Goal: Information Seeking & Learning: Find specific fact

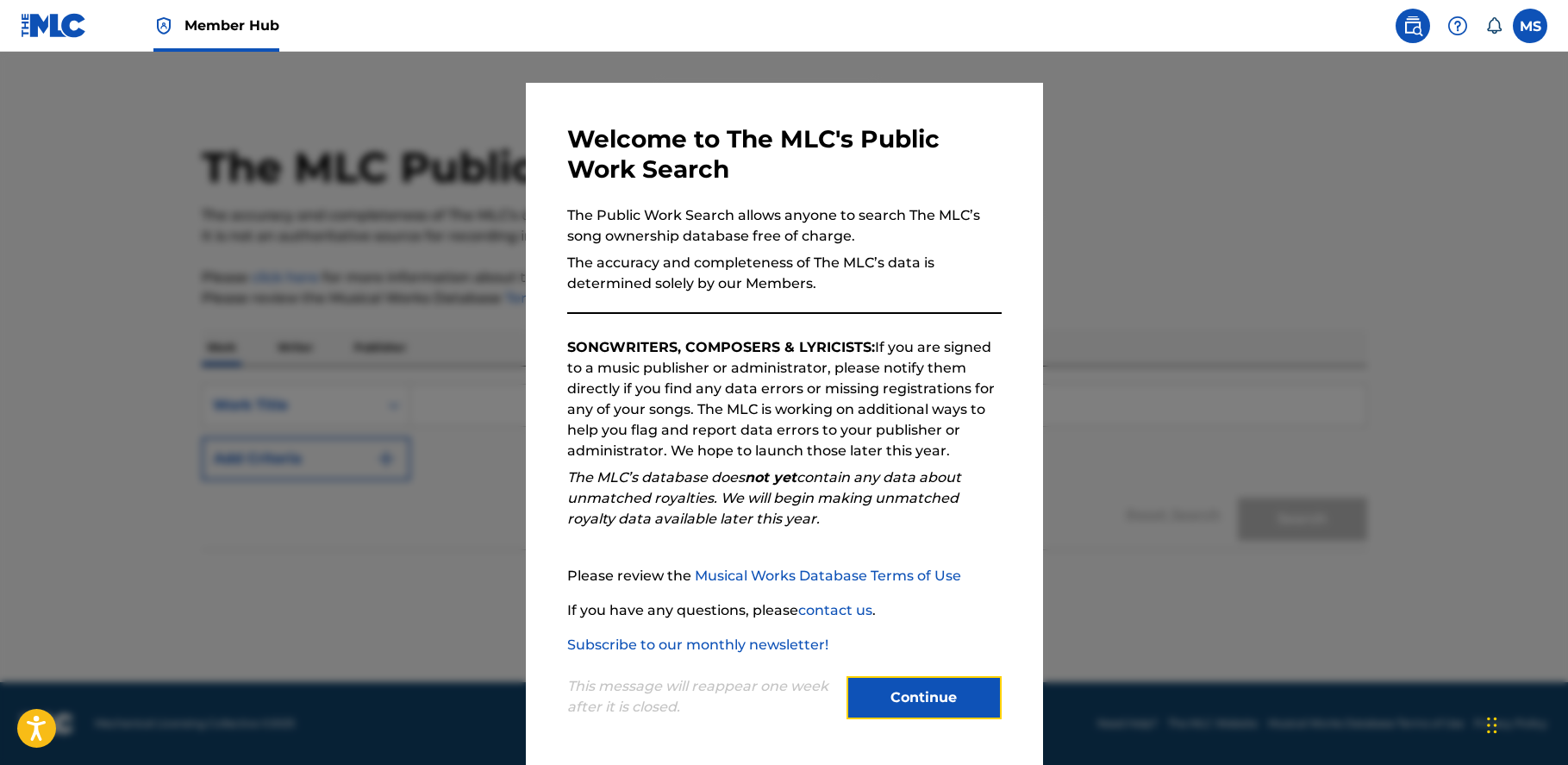
click at [924, 692] on button "Continue" at bounding box center [924, 697] width 155 height 43
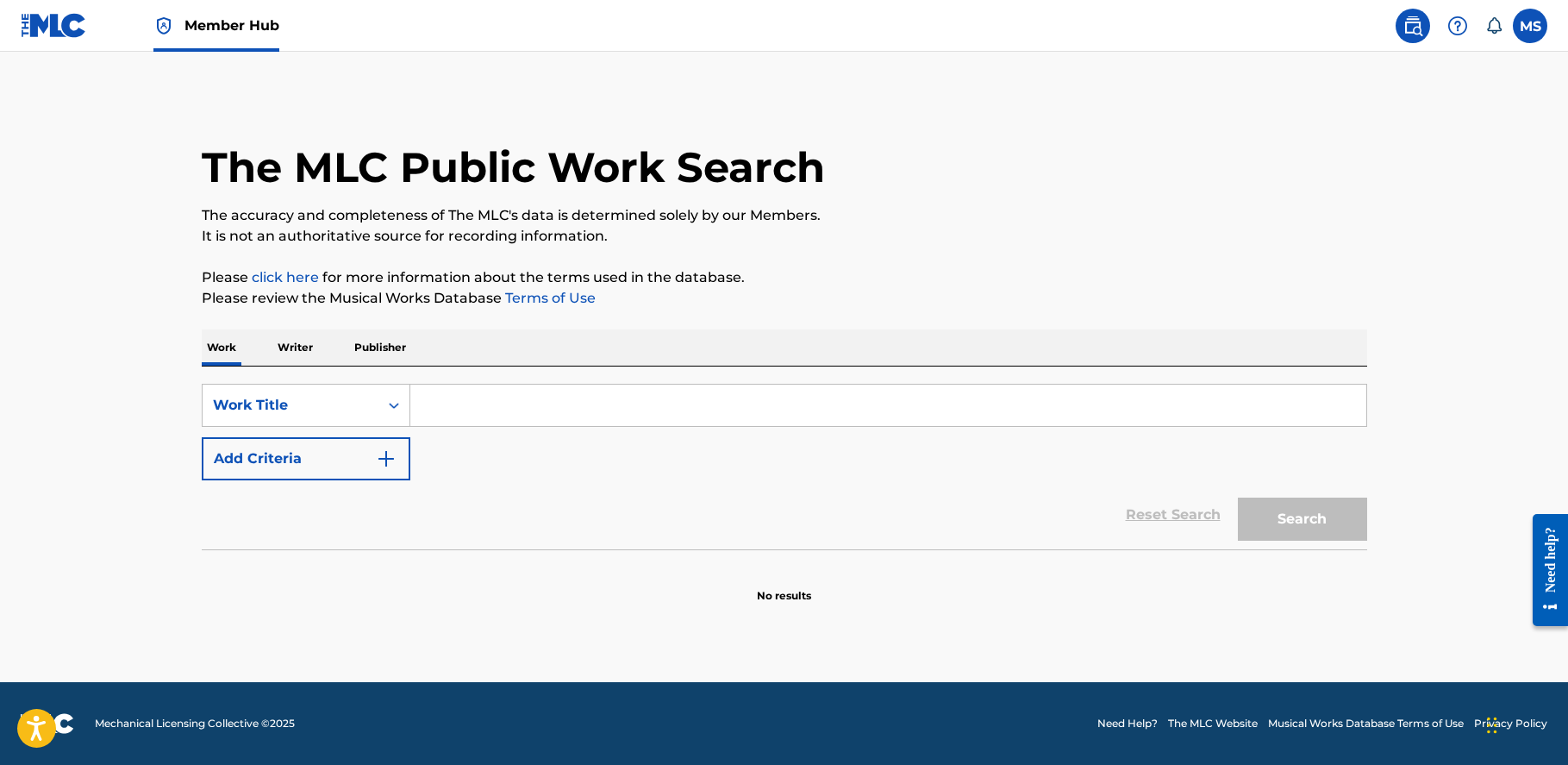
click at [650, 406] on input "Search Form" at bounding box center [889, 405] width 956 height 41
paste input "MYSLALEM, ZE [PERSON_NAME])"
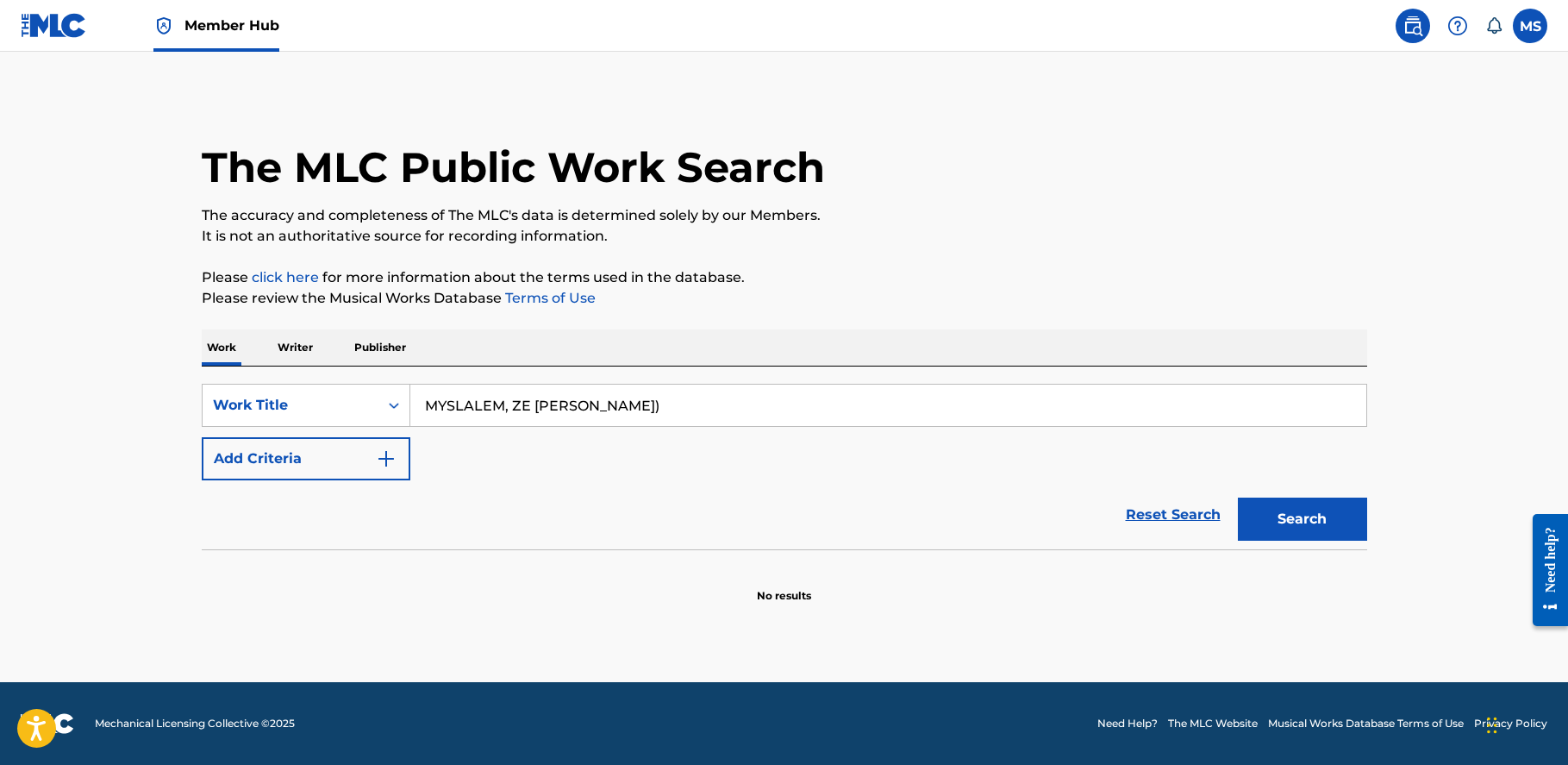
type input "MYSLALEM, ZE [PERSON_NAME])"
click at [1238, 498] on button "Search" at bounding box center [1302, 519] width 129 height 43
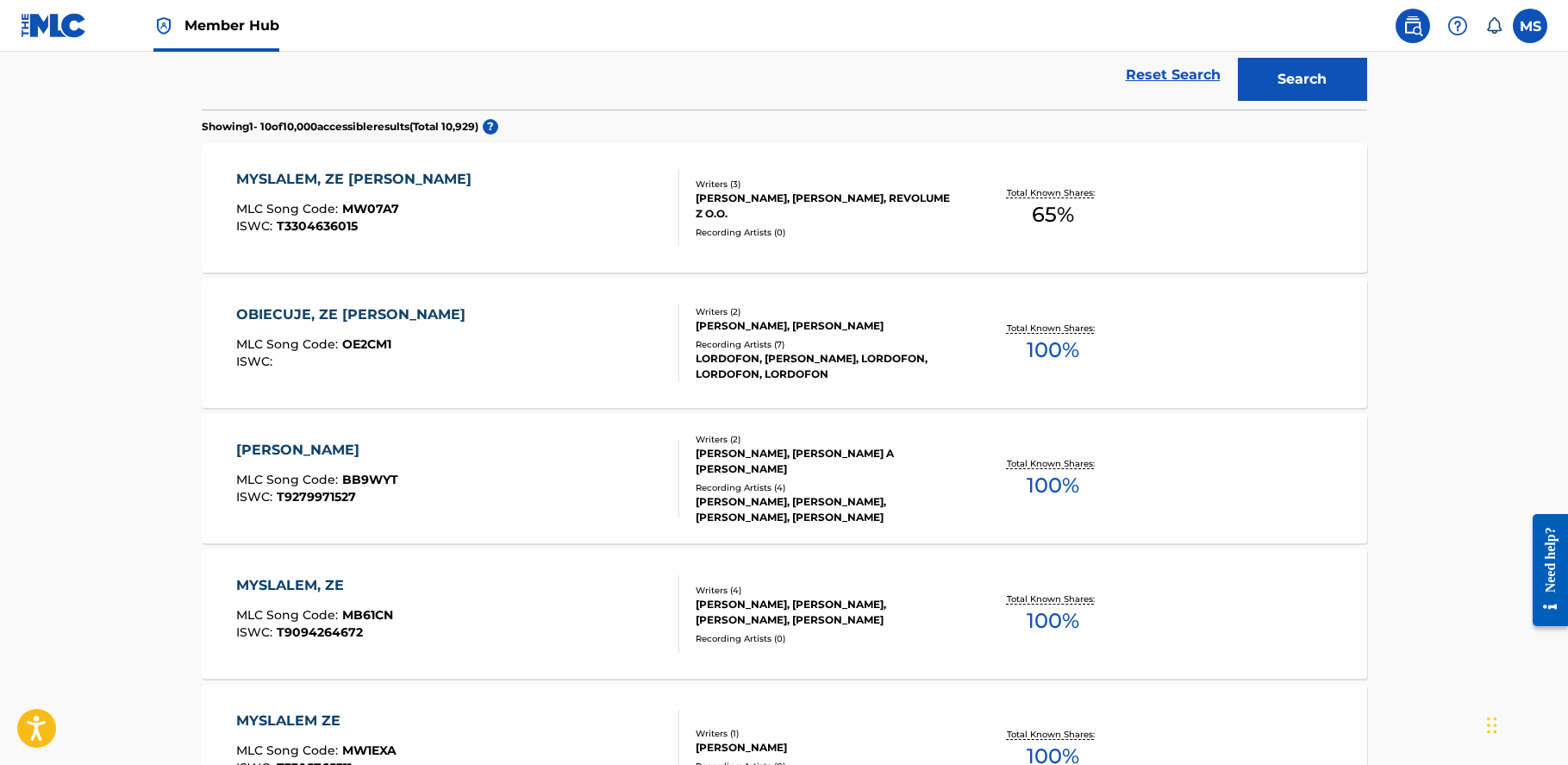
scroll to position [445, 0]
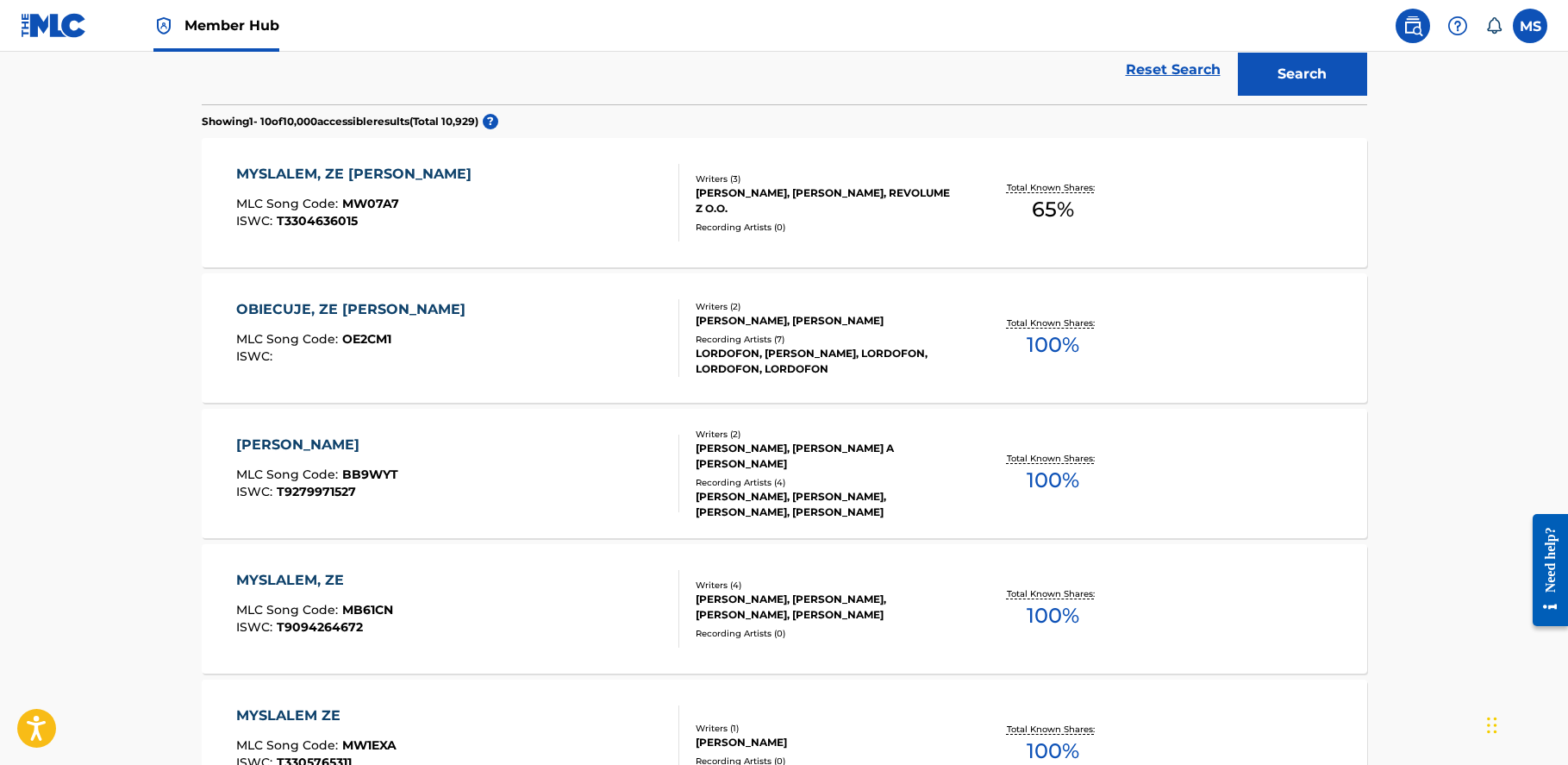
click at [394, 174] on div "MYSLALEM, ZE [PERSON_NAME]" at bounding box center [358, 174] width 244 height 20
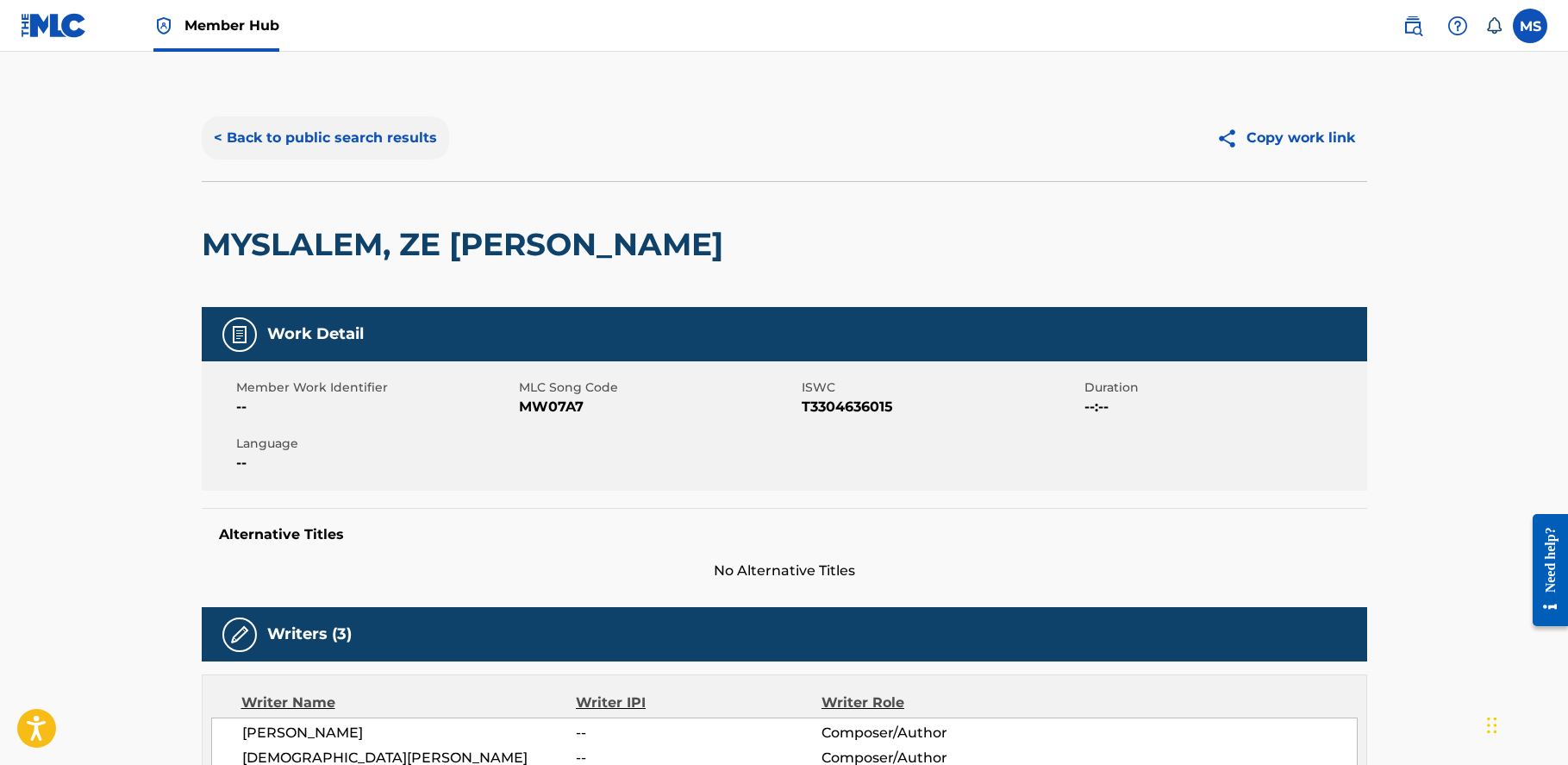
click at [391, 139] on button "< Back to public search results" at bounding box center [326, 138] width 248 height 43
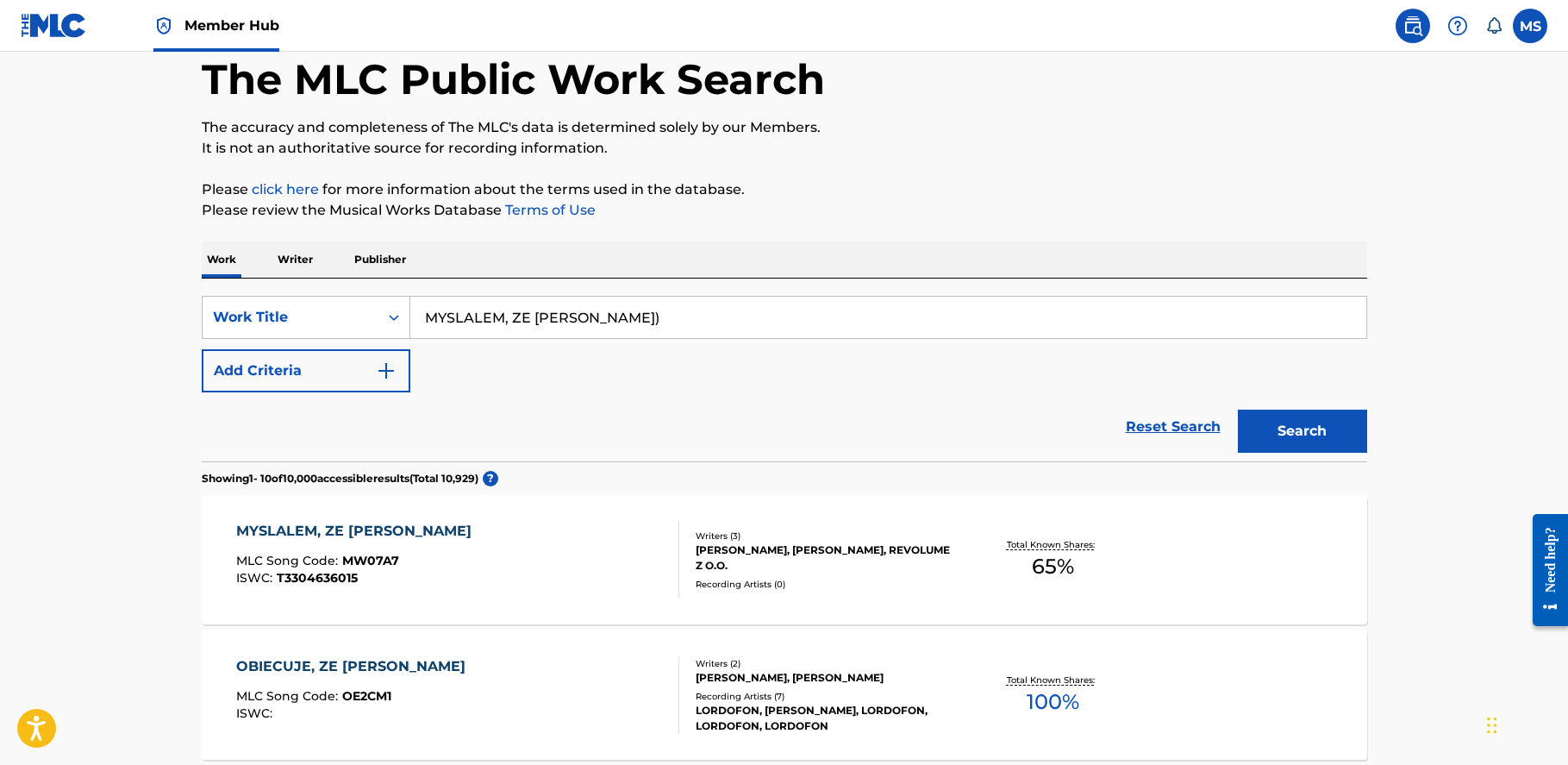
scroll to position [86, 0]
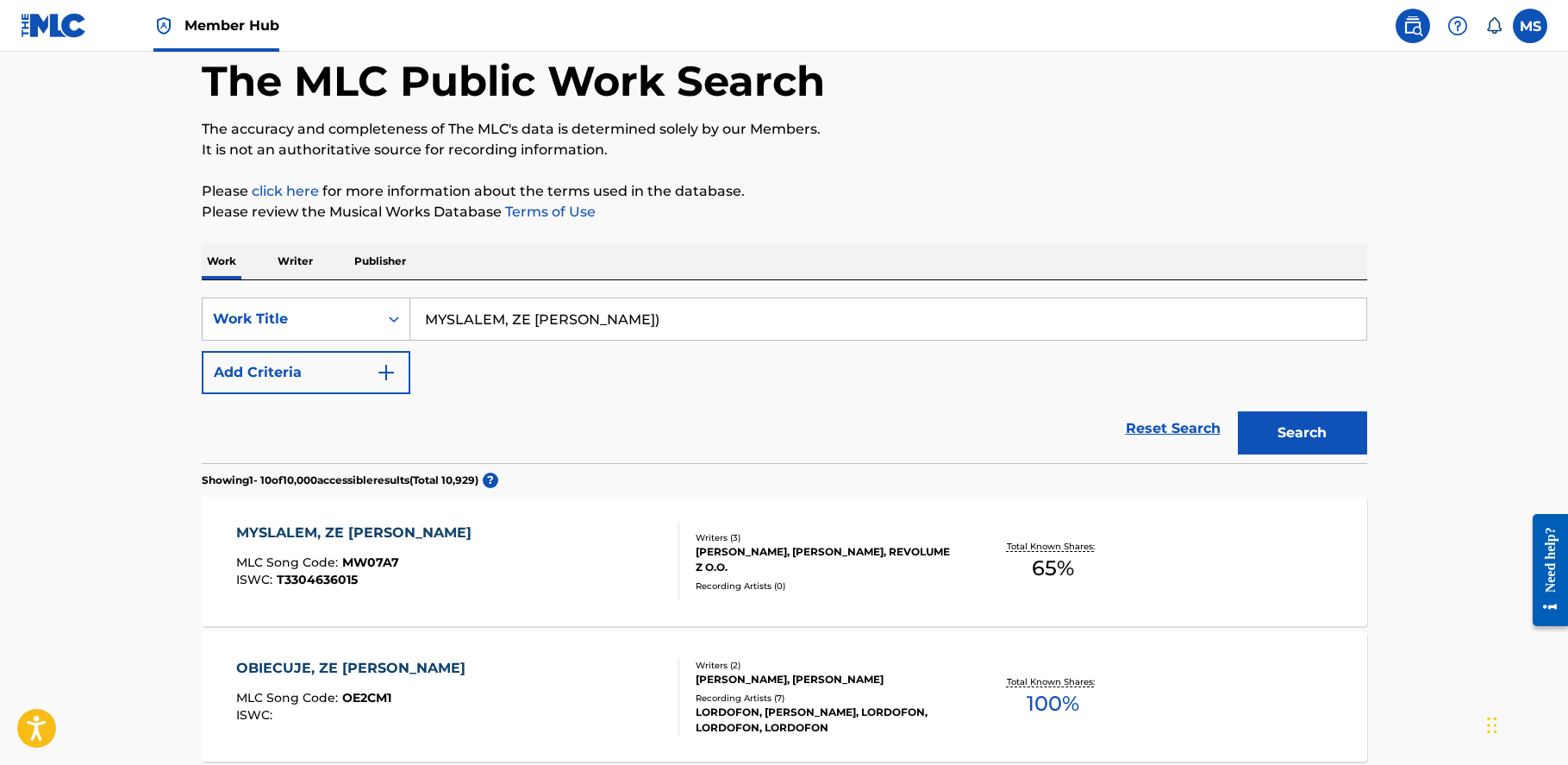
drag, startPoint x: 552, startPoint y: 305, endPoint x: 368, endPoint y: 289, distance: 184.7
click at [369, 289] on div "SearchWithCriteria3098fc9c-0aeb-47e5-b423-af6172af7510 Work Title MYSLALEM, ZE …" at bounding box center [784, 371] width 1166 height 183
paste input "PAN BOG TWOJ"
type input "PAN BOG TWOJ"
click at [1238, 411] on button "Search" at bounding box center [1302, 433] width 129 height 43
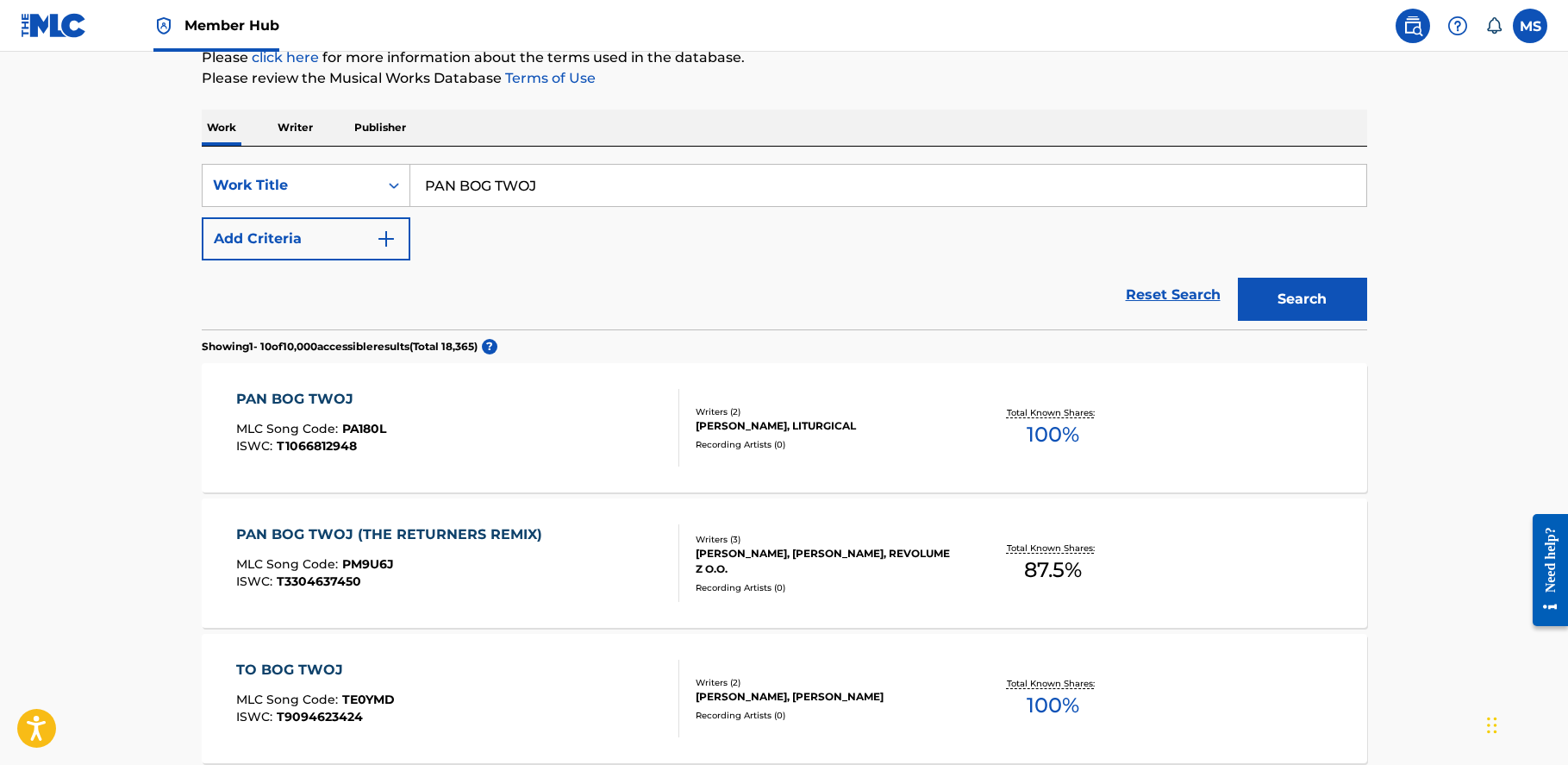
scroll to position [226, 0]
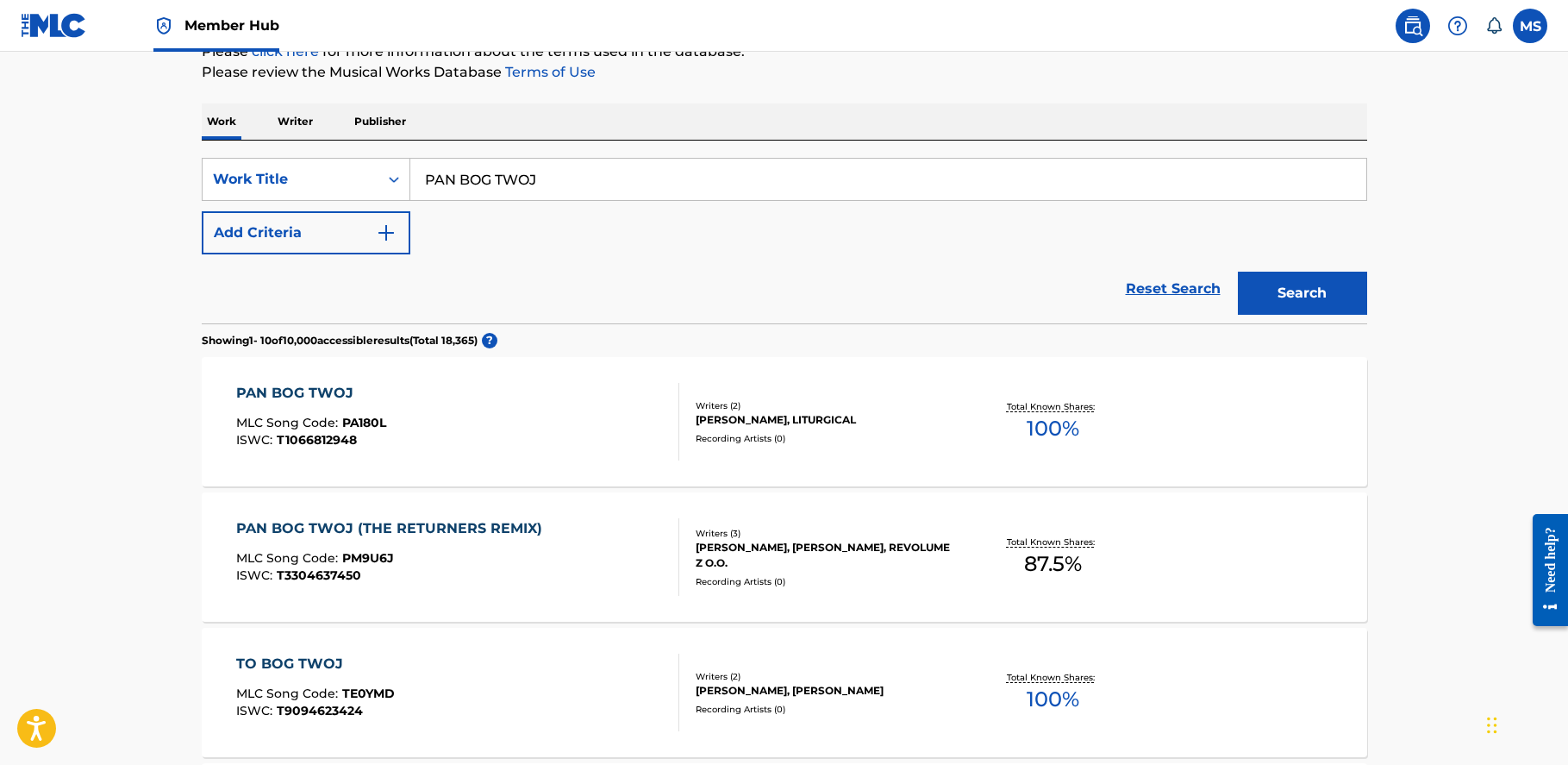
click at [313, 392] on div "PAN BOG TWOJ" at bounding box center [311, 393] width 150 height 20
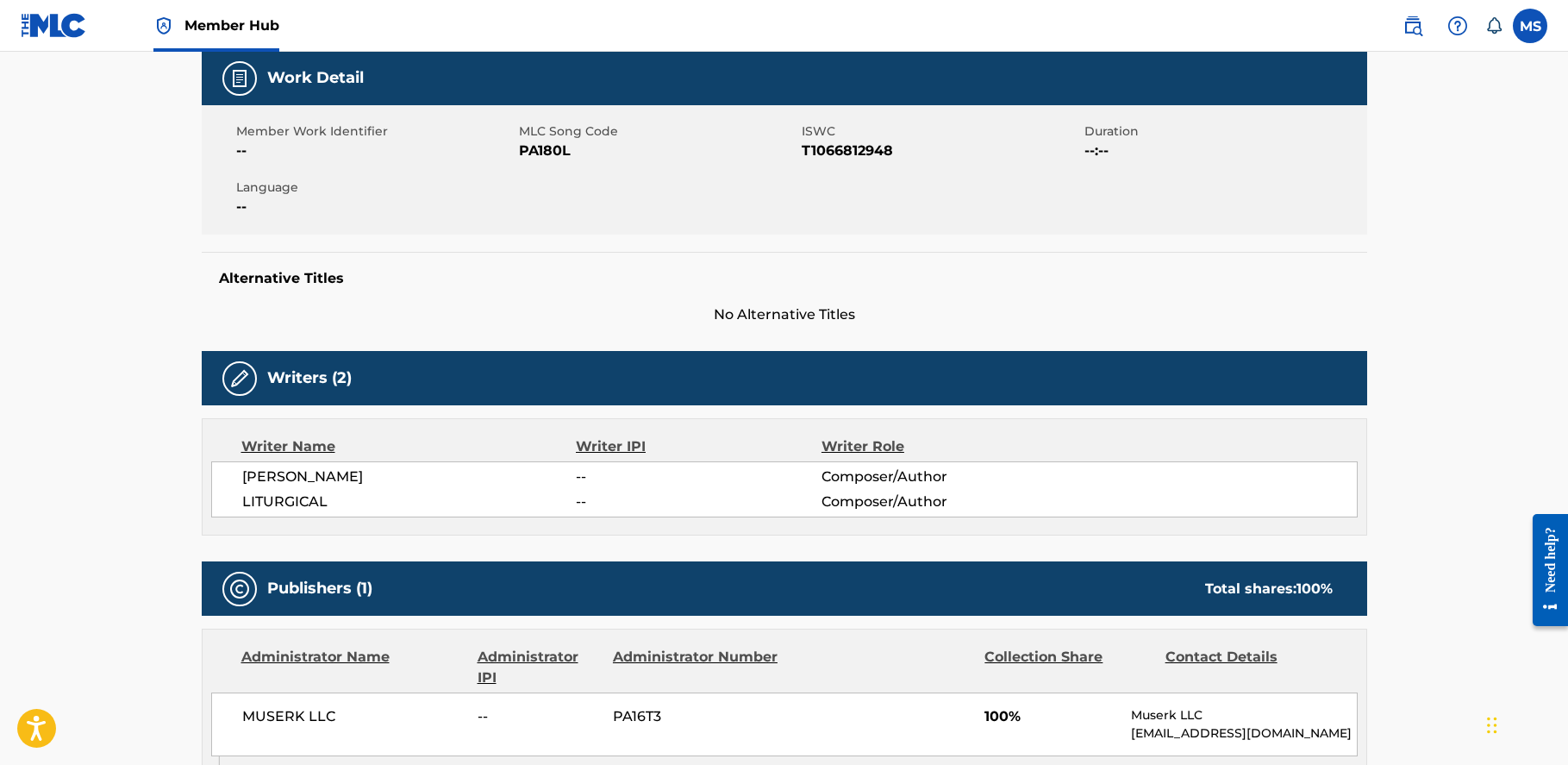
scroll to position [513, 0]
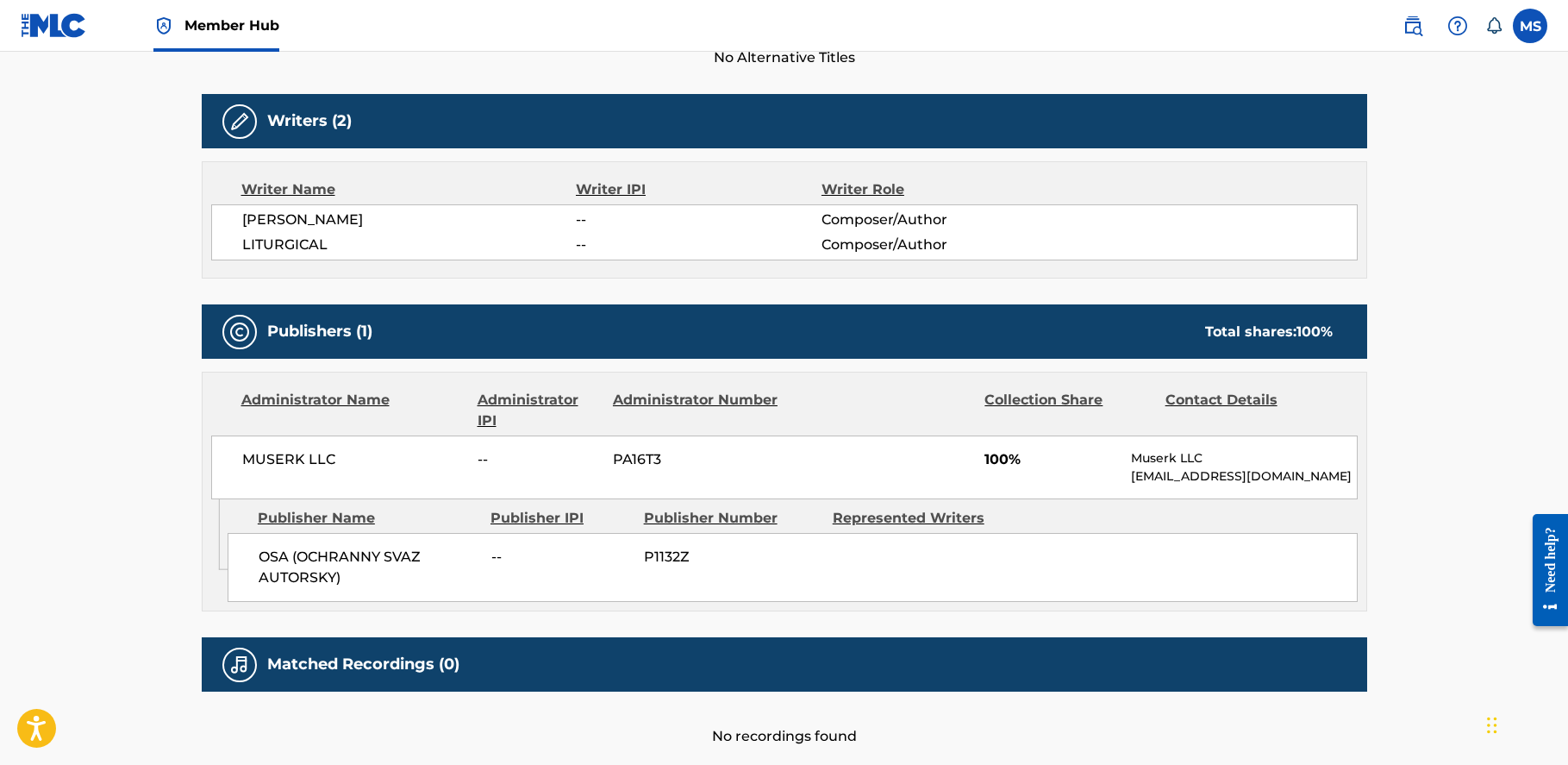
scroll to position [226, 0]
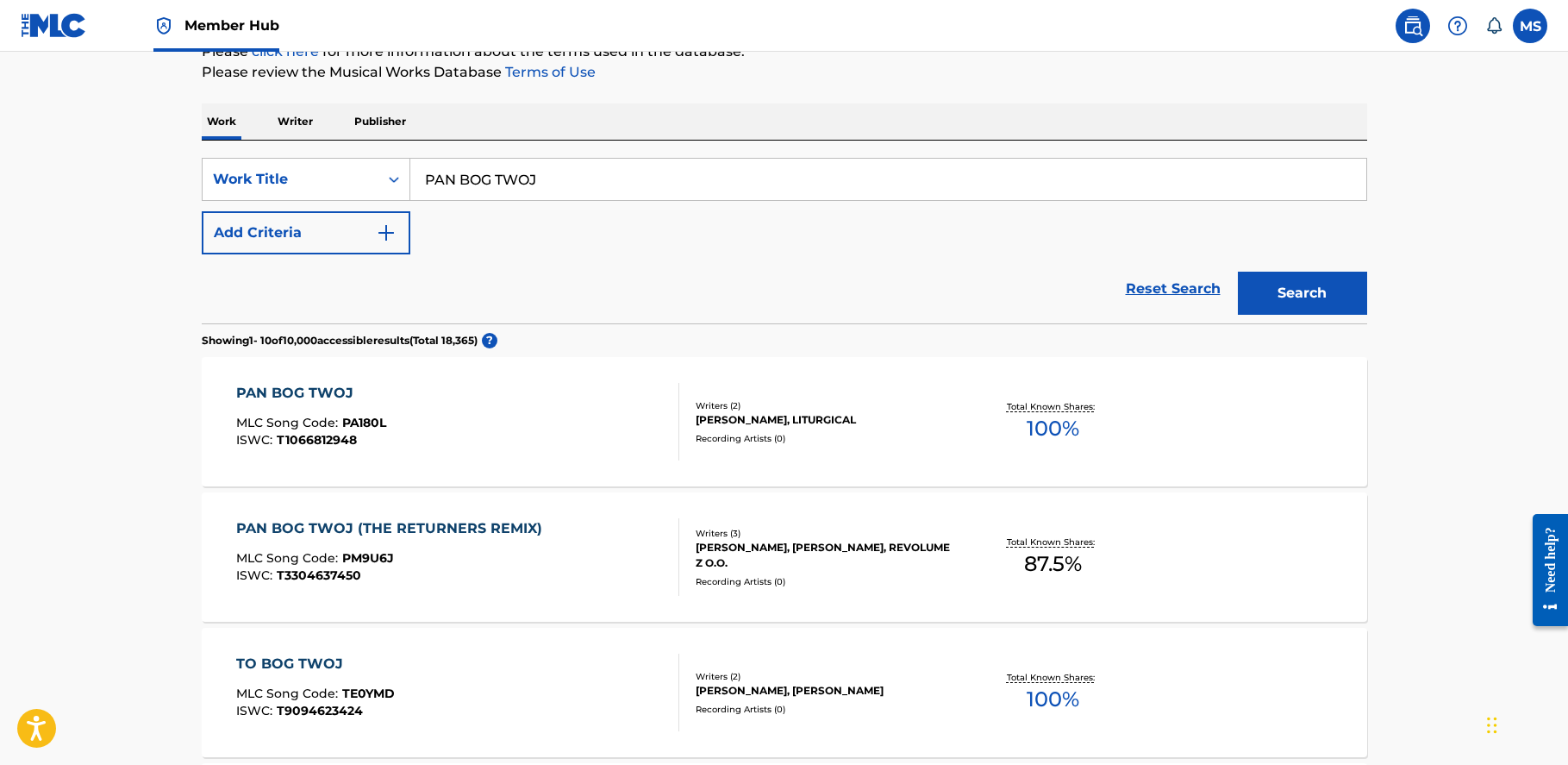
click at [401, 524] on div "PAN BOG TWOJ (THE RETURNERS REMIX)" at bounding box center [393, 528] width 314 height 20
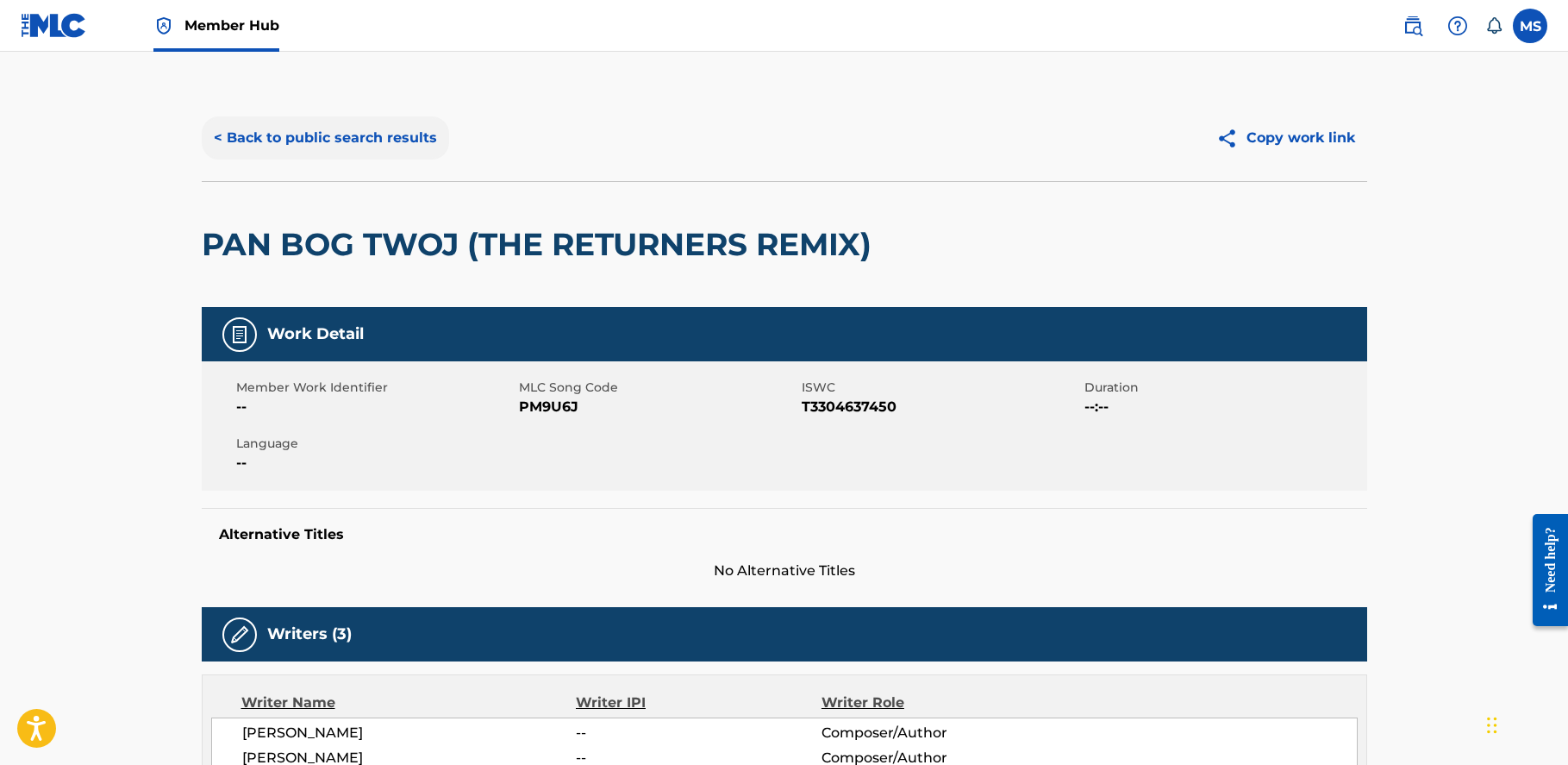
click at [269, 130] on button "< Back to public search results" at bounding box center [326, 138] width 248 height 43
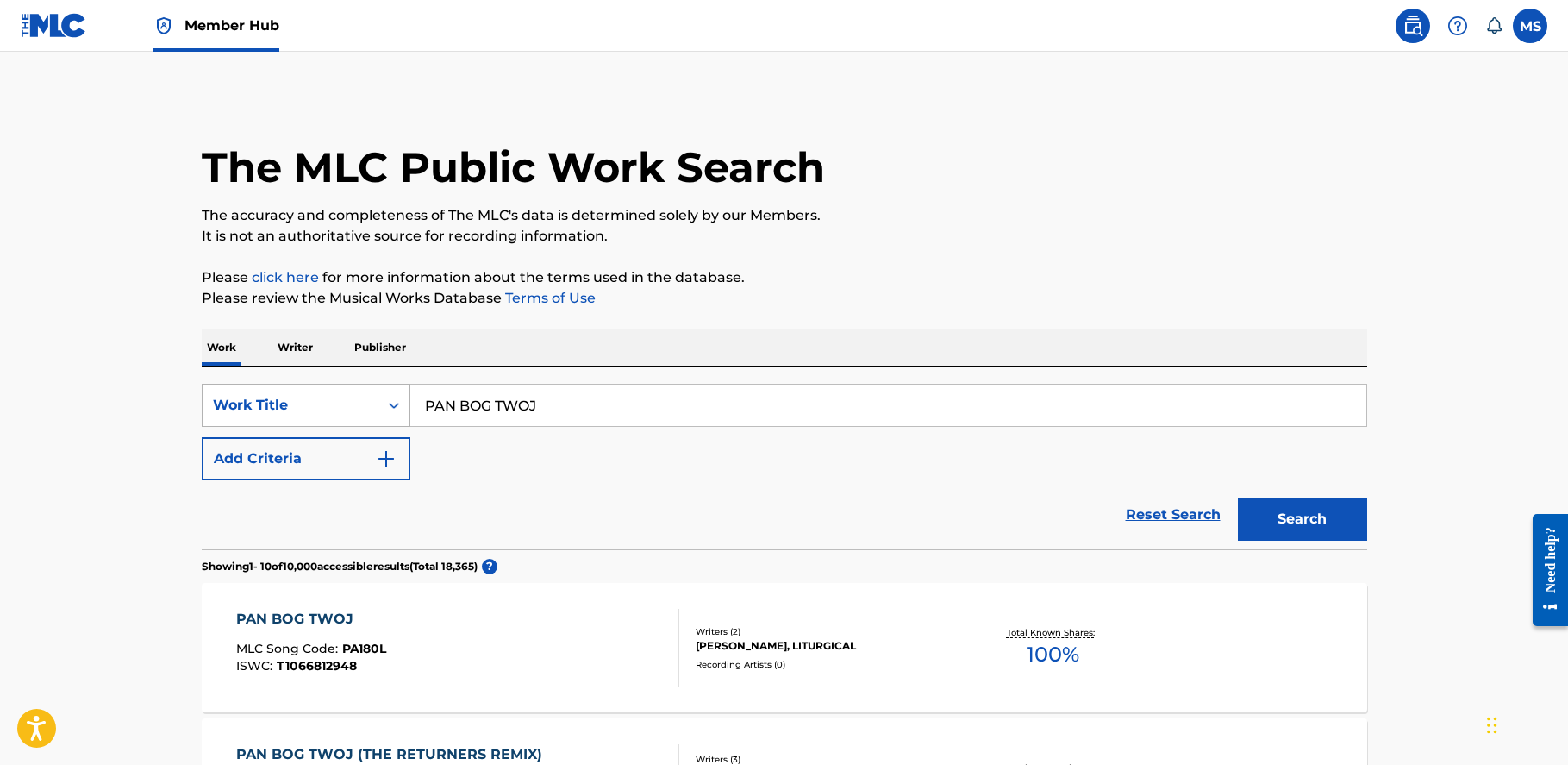
scroll to position [226, 0]
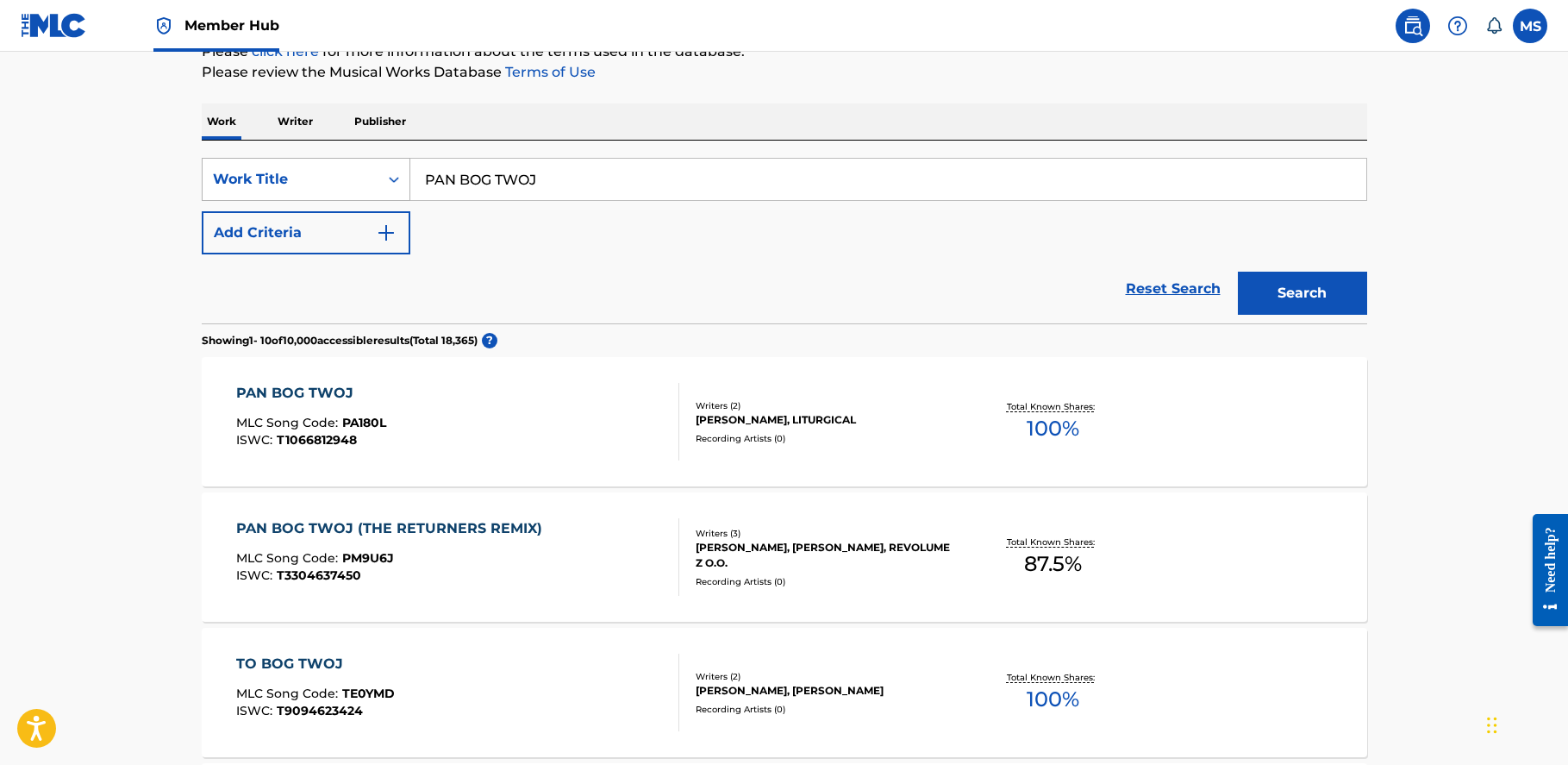
drag, startPoint x: 510, startPoint y: 175, endPoint x: 405, endPoint y: 161, distance: 105.9
click at [405, 161] on div "SearchWithCriteria3098fc9c-0aeb-47e5-b423-af6172af7510 Work Title PAN BOG TWOJ" at bounding box center [784, 179] width 1166 height 43
paste input "MYSLALEM, ZE [PERSON_NAME])"
type input "MYSLALEM, ZE [PERSON_NAME]"
click at [1238, 272] on button "Search" at bounding box center [1302, 293] width 129 height 43
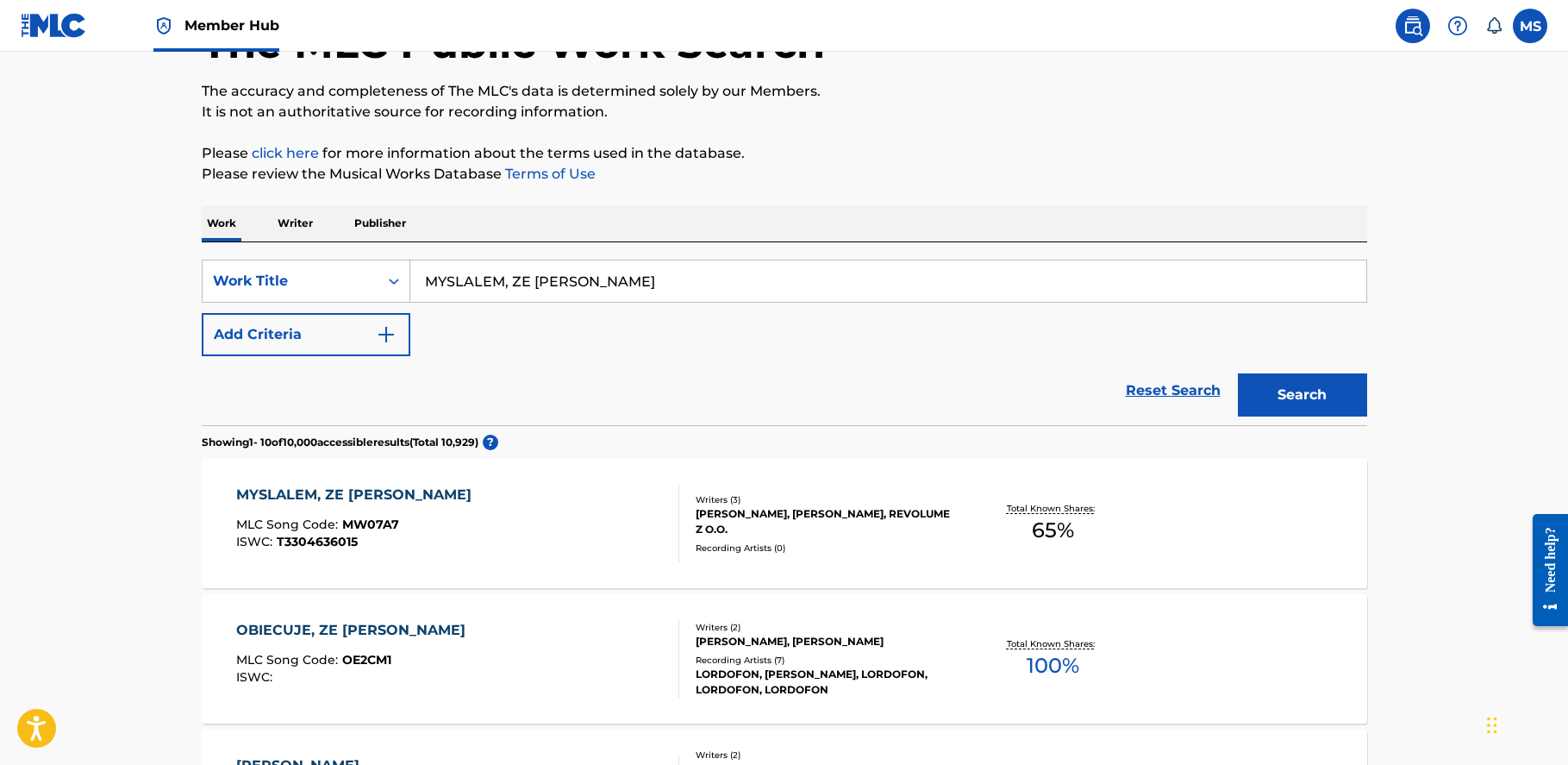
scroll to position [141, 0]
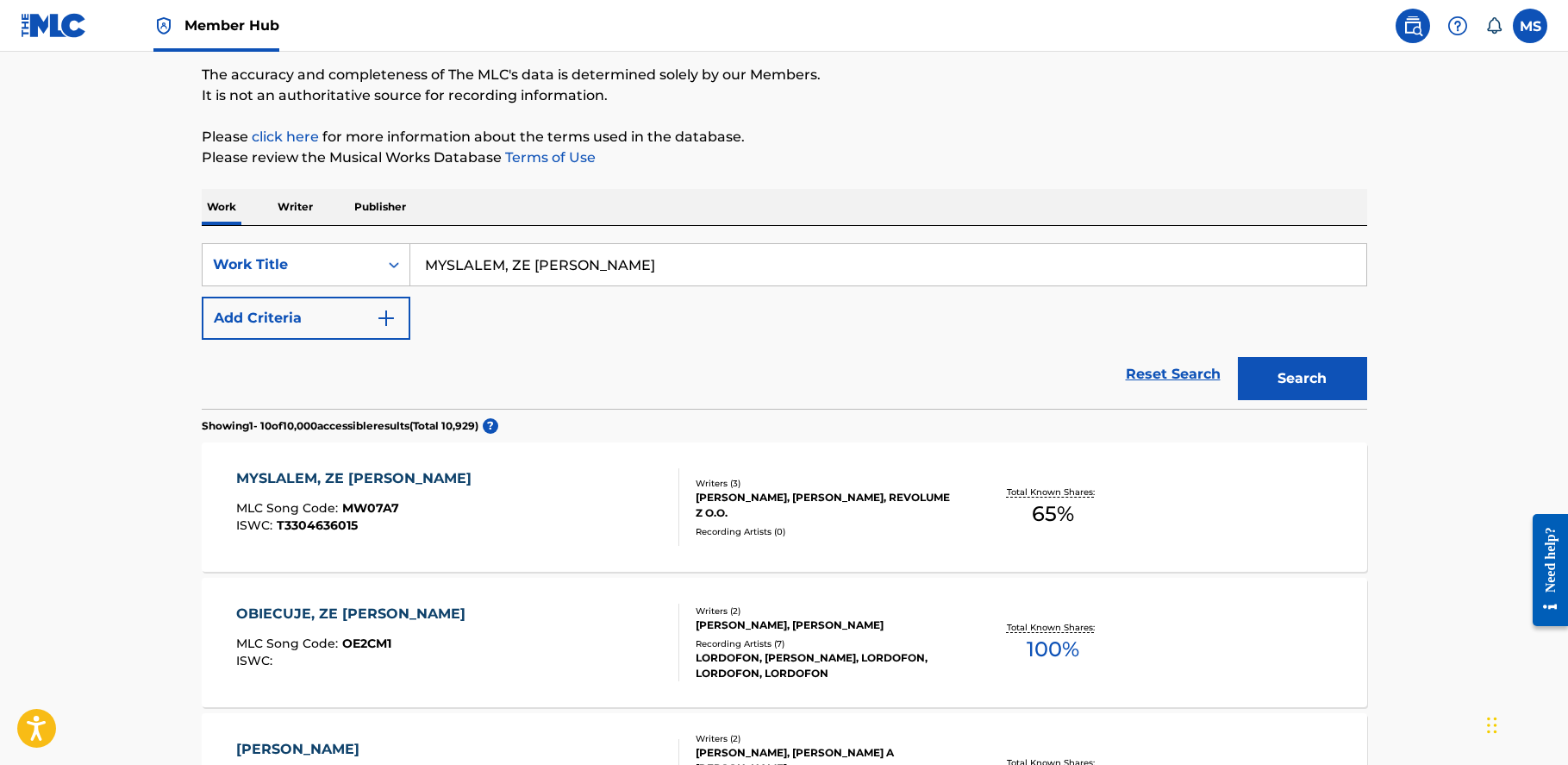
click at [365, 481] on div "MYSLALEM, ZE [PERSON_NAME]" at bounding box center [358, 478] width 244 height 20
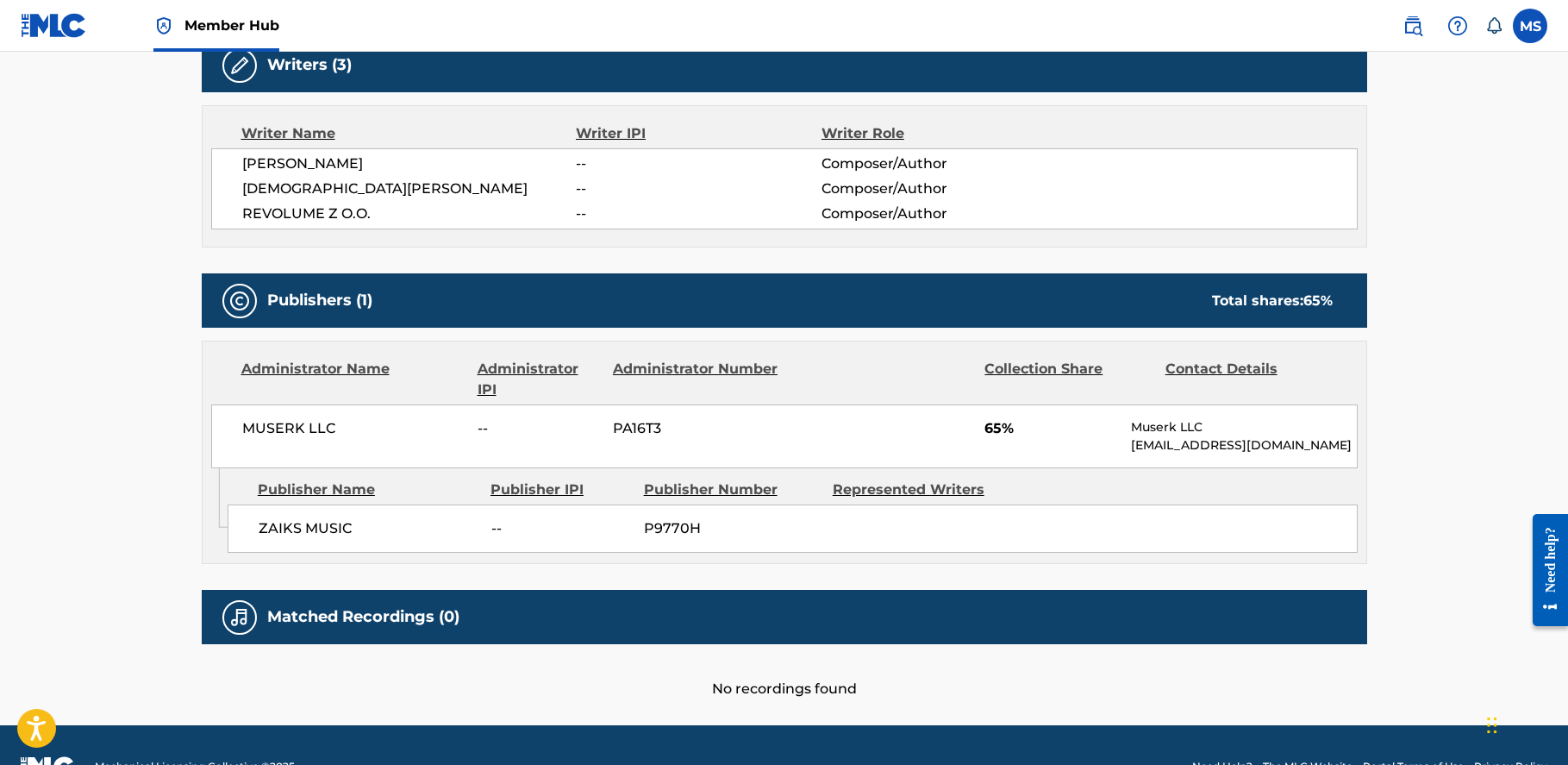
scroll to position [612, 0]
